Goal: Information Seeking & Learning: Learn about a topic

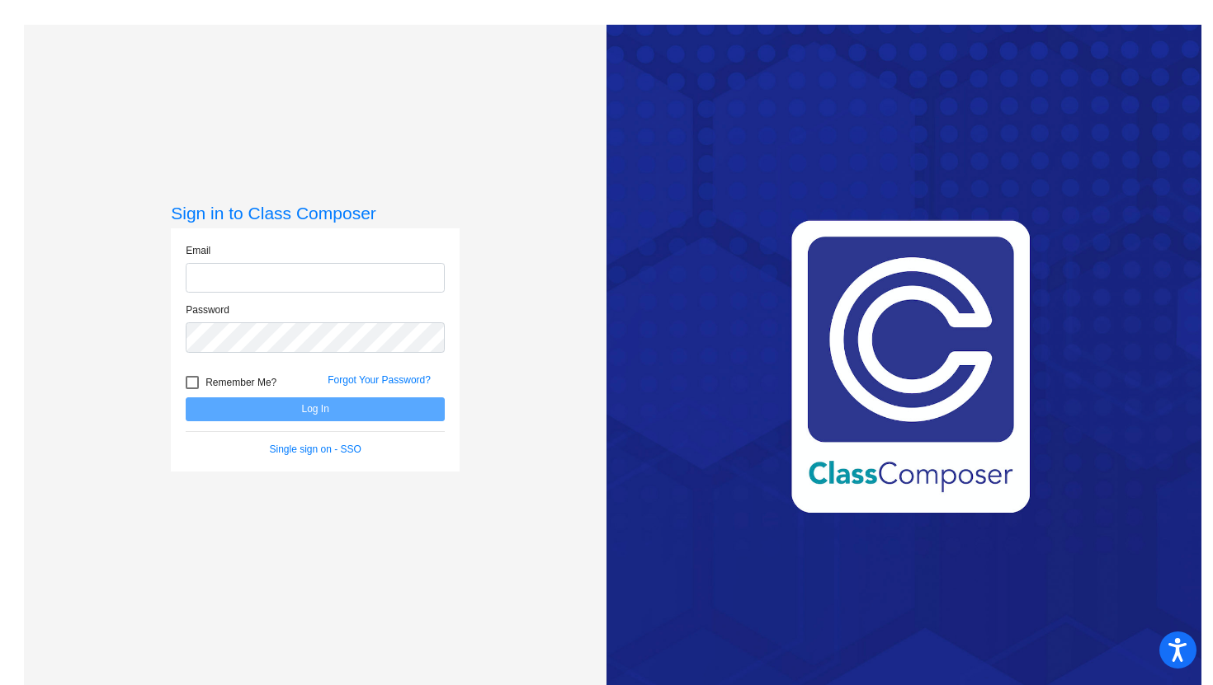
type input "[PERSON_NAME][EMAIL_ADDRESS][PERSON_NAME][DOMAIN_NAME]"
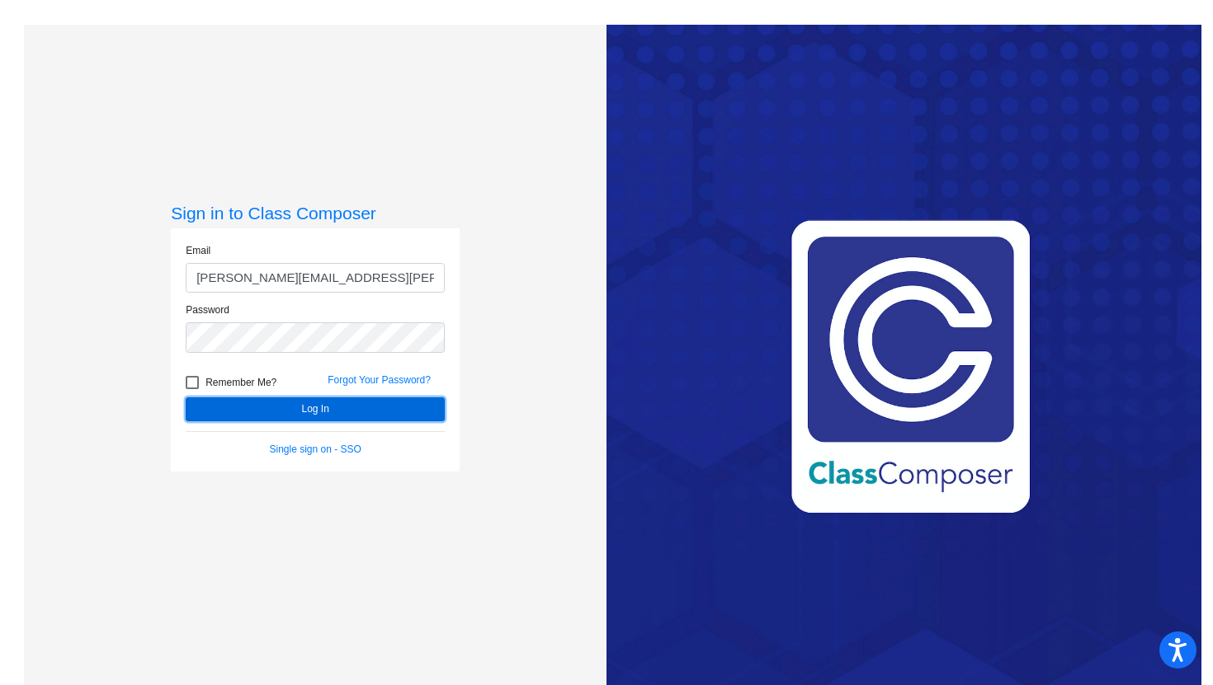
click at [431, 407] on button "Log In" at bounding box center [315, 410] width 259 height 24
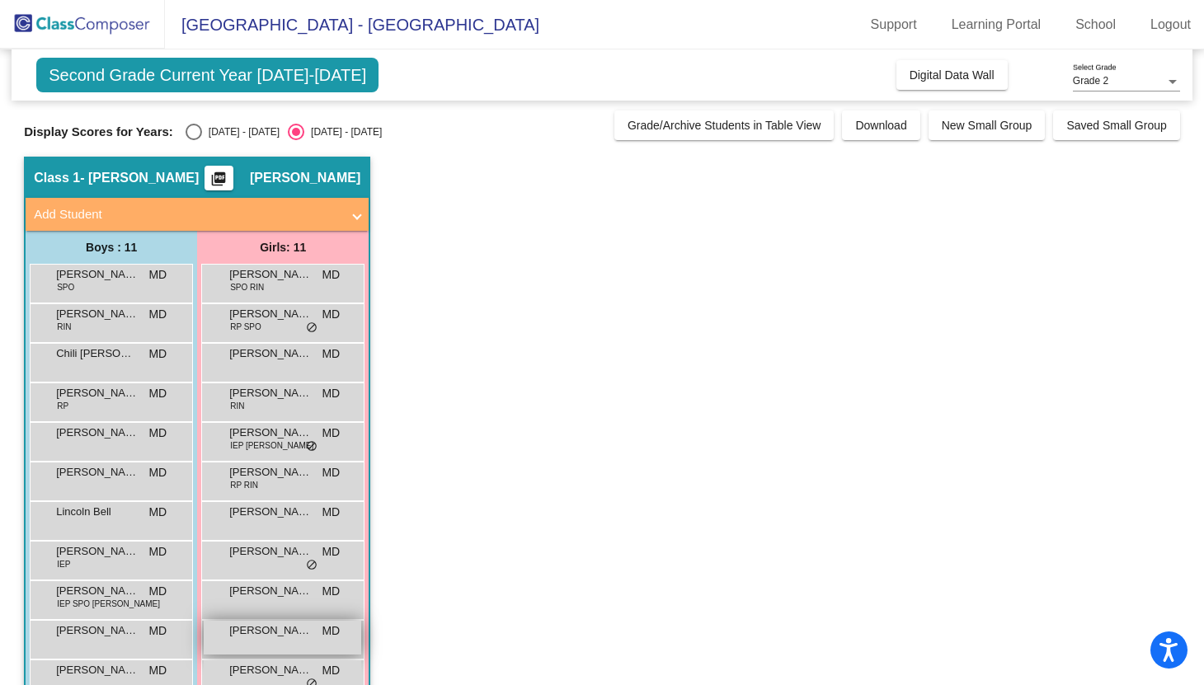
click at [275, 644] on div "[PERSON_NAME] MD lock do_not_disturb_alt" at bounding box center [283, 638] width 158 height 34
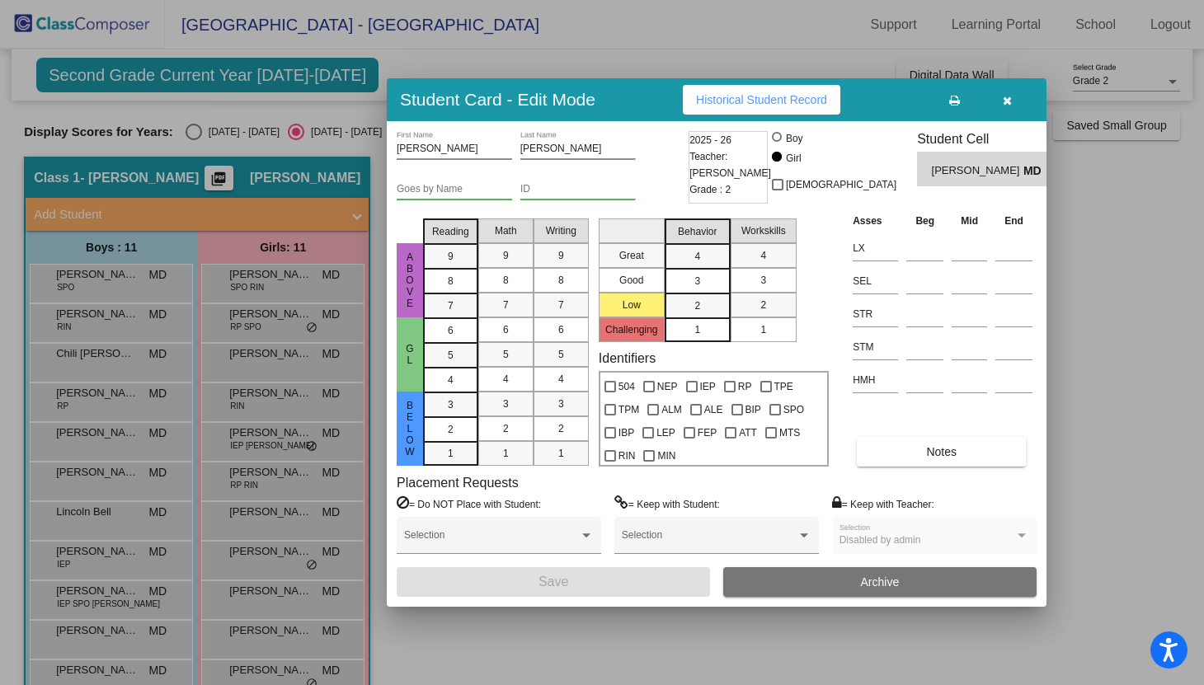
click at [800, 107] on button "Historical Student Record" at bounding box center [762, 100] width 158 height 30
click at [1011, 101] on icon "button" at bounding box center [1007, 101] width 9 height 12
